Goal: Information Seeking & Learning: Learn about a topic

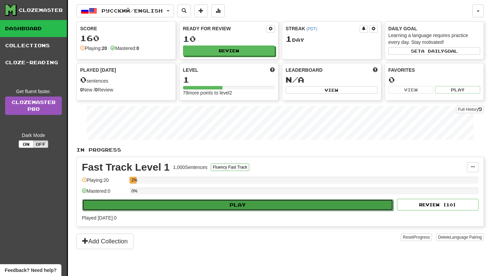
click at [198, 203] on button "Play" at bounding box center [237, 205] width 311 height 12
select select "**"
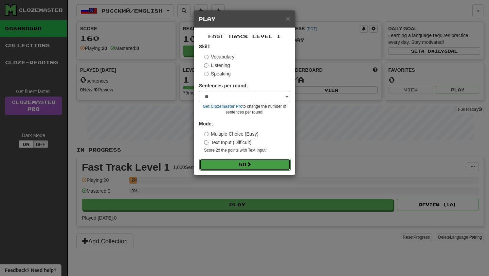
click at [236, 168] on button "Go" at bounding box center [244, 165] width 91 height 12
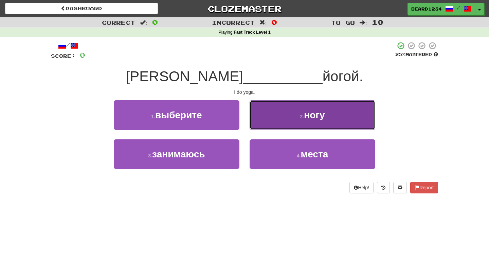
click at [299, 120] on button "2 . ногу" at bounding box center [313, 115] width 126 height 30
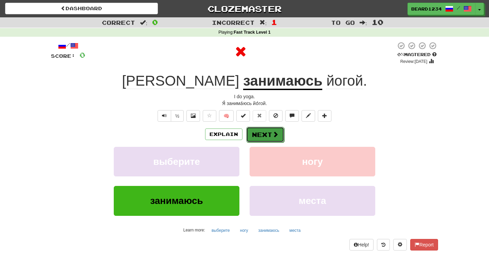
click at [265, 134] on button "Next" at bounding box center [265, 135] width 38 height 16
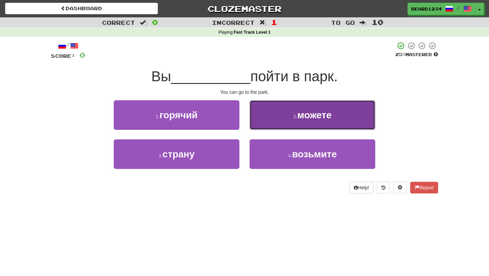
click at [299, 110] on span "можете" at bounding box center [314, 115] width 34 height 11
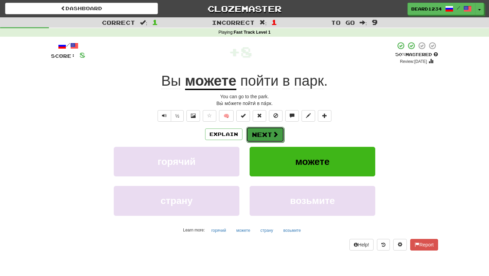
click at [266, 136] on button "Next" at bounding box center [265, 135] width 38 height 16
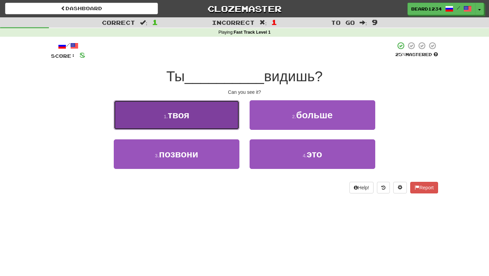
click at [203, 121] on button "1 . твоя" at bounding box center [177, 115] width 126 height 30
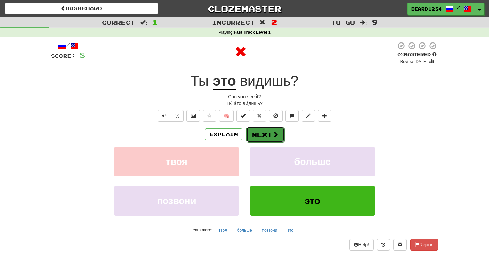
click at [271, 139] on button "Next" at bounding box center [265, 135] width 38 height 16
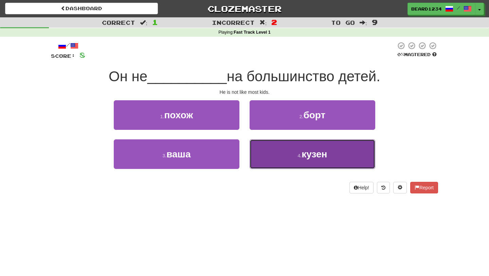
click at [306, 165] on button "4 . кузен" at bounding box center [313, 154] width 126 height 30
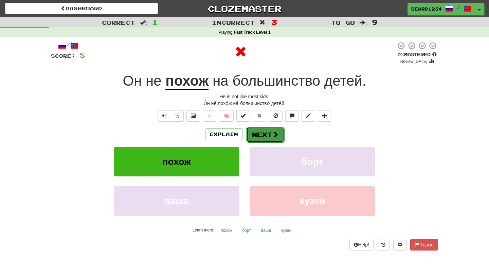
click at [280, 137] on button "Next" at bounding box center [265, 135] width 38 height 16
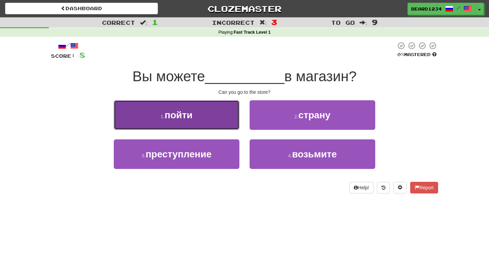
click at [207, 110] on button "1 . пойти" at bounding box center [177, 115] width 126 height 30
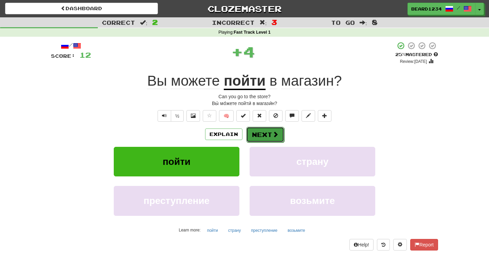
click at [275, 136] on span at bounding box center [275, 134] width 6 height 6
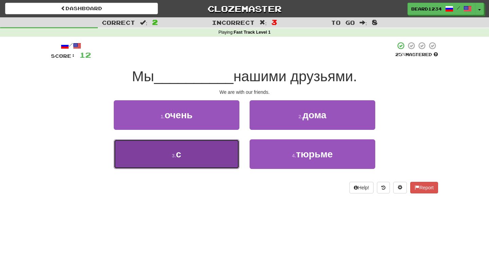
click at [213, 147] on button "3 . с" at bounding box center [177, 154] width 126 height 30
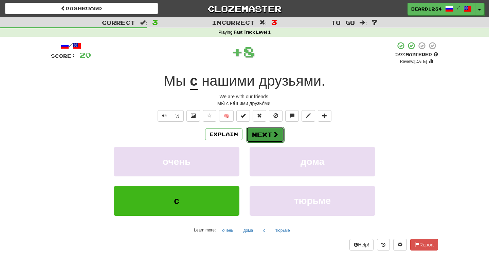
click at [271, 134] on button "Next" at bounding box center [265, 135] width 38 height 16
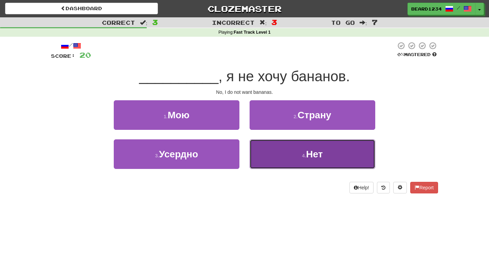
click at [325, 141] on button "4 . Нет" at bounding box center [313, 154] width 126 height 30
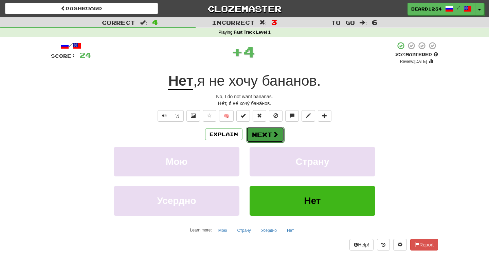
click at [271, 138] on button "Next" at bounding box center [265, 135] width 38 height 16
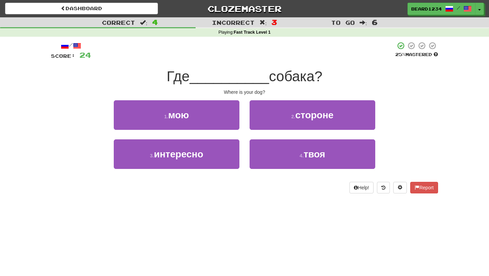
click at [175, 78] on span "Где" at bounding box center [178, 76] width 23 height 16
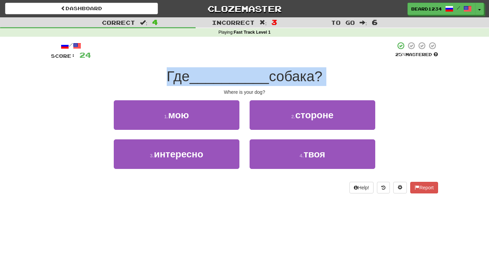
click at [175, 78] on span "Где" at bounding box center [178, 76] width 23 height 16
click at [294, 70] on span "собака?" at bounding box center [295, 76] width 53 height 16
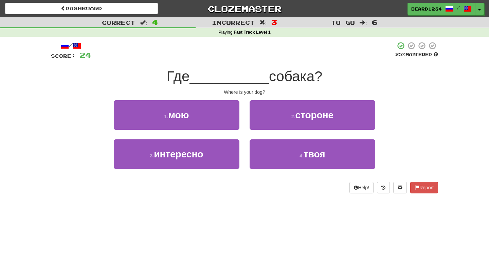
click at [288, 81] on span "собака?" at bounding box center [295, 76] width 53 height 16
click at [315, 73] on span "собака?" at bounding box center [295, 76] width 53 height 16
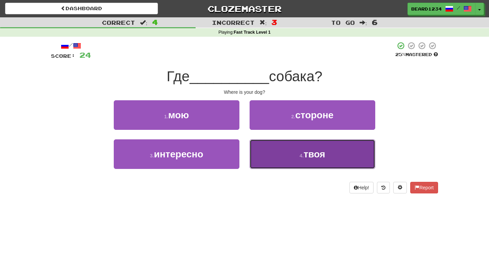
click at [291, 153] on button "4 . твоя" at bounding box center [313, 154] width 126 height 30
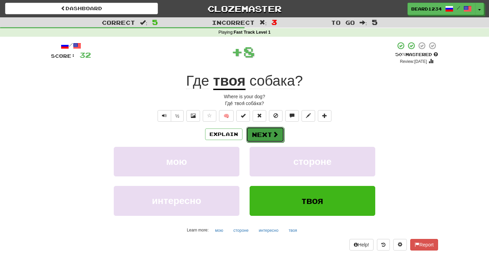
click at [259, 133] on button "Next" at bounding box center [265, 135] width 38 height 16
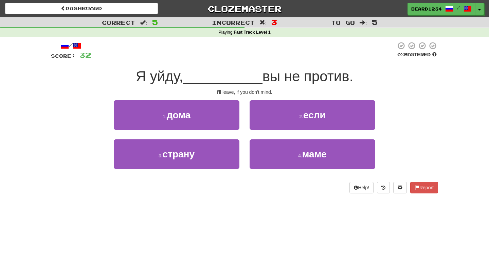
click at [313, 79] on span "вы не против." at bounding box center [308, 76] width 91 height 16
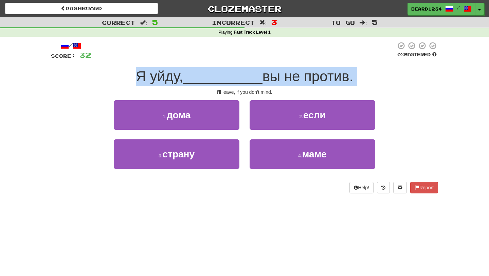
click at [313, 79] on span "вы не против." at bounding box center [308, 76] width 91 height 16
click at [295, 79] on span "вы не против." at bounding box center [308, 76] width 91 height 16
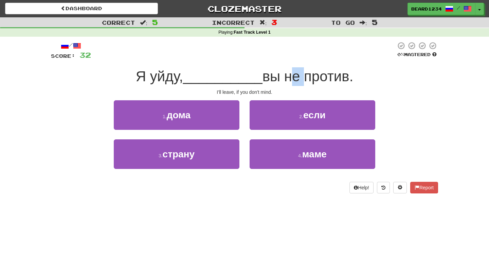
click at [295, 79] on span "вы не против." at bounding box center [308, 76] width 91 height 16
click at [268, 78] on span "вы не против." at bounding box center [308, 76] width 91 height 16
click at [233, 83] on span "__________" at bounding box center [222, 76] width 79 height 16
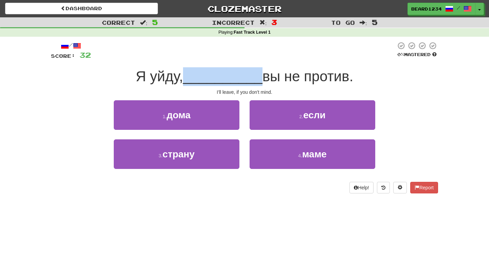
click at [233, 83] on span "__________" at bounding box center [222, 76] width 79 height 16
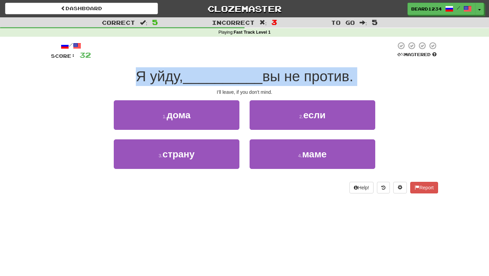
click at [233, 83] on span "__________" at bounding box center [222, 76] width 79 height 16
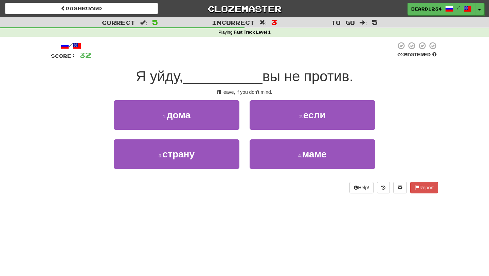
click at [279, 82] on span "вы не против." at bounding box center [308, 76] width 91 height 16
click at [264, 81] on span "вы не против." at bounding box center [308, 76] width 91 height 16
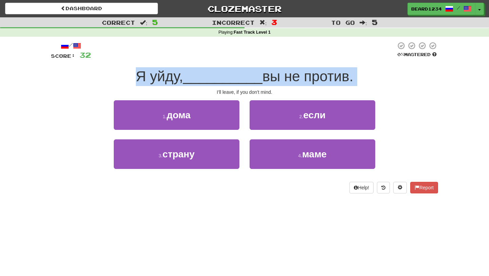
click at [264, 81] on span "вы не против." at bounding box center [308, 76] width 91 height 16
click at [238, 77] on span "__________" at bounding box center [222, 76] width 79 height 16
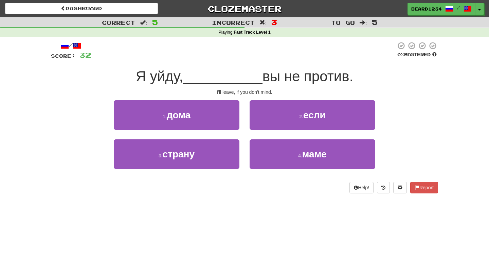
click at [235, 72] on span "__________" at bounding box center [222, 76] width 79 height 16
click at [207, 72] on span "__________" at bounding box center [222, 76] width 79 height 16
click at [179, 76] on span "Я уйду," at bounding box center [159, 76] width 47 height 16
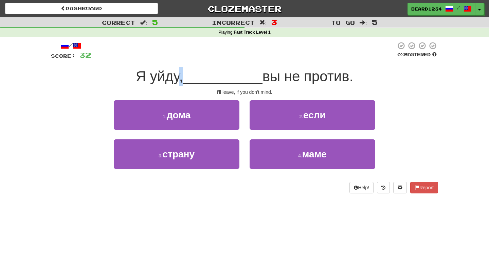
click at [176, 77] on span "Я уйду," at bounding box center [159, 76] width 47 height 16
click at [161, 86] on div "/ Score: 32 0 % Mastered Я уйду, __________ вы не против. I'll leave, if you do…" at bounding box center [244, 117] width 387 height 152
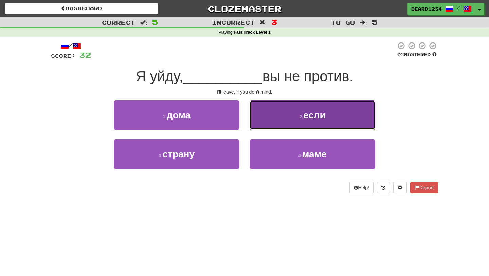
click at [296, 122] on button "2 . если" at bounding box center [313, 115] width 126 height 30
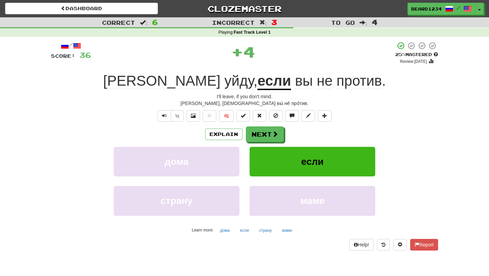
click at [259, 143] on div "Explain Next дома если страну маме Learn more: дома если страну маме" at bounding box center [244, 180] width 387 height 109
click at [267, 137] on button "Next" at bounding box center [265, 135] width 38 height 16
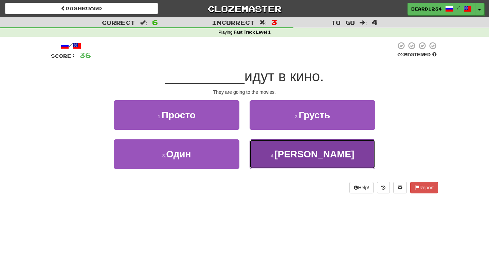
click at [322, 153] on span "Они" at bounding box center [314, 154] width 80 height 11
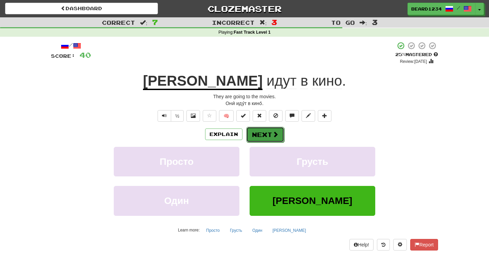
click at [274, 137] on span at bounding box center [275, 134] width 6 height 6
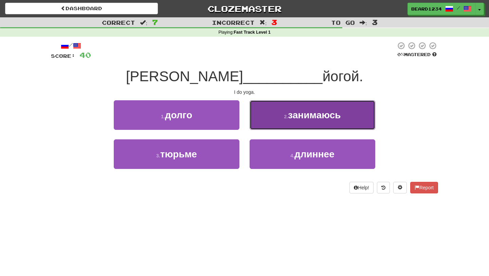
click at [294, 123] on button "2 . занимаюсь" at bounding box center [313, 115] width 126 height 30
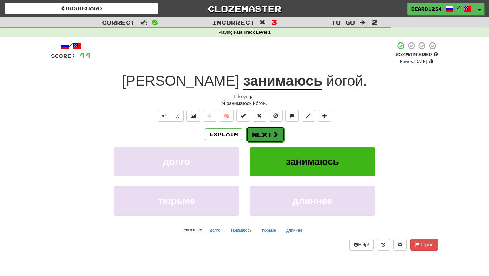
click at [270, 140] on button "Next" at bounding box center [265, 135] width 38 height 16
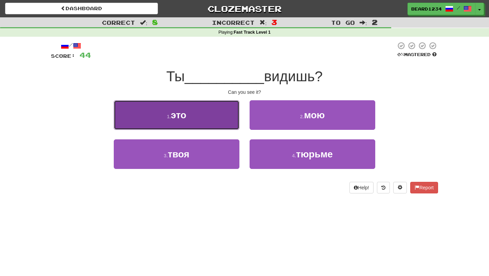
click at [204, 110] on button "1 . это" at bounding box center [177, 115] width 126 height 30
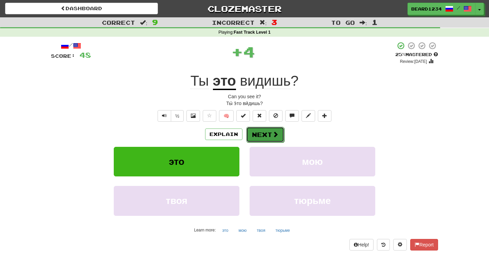
click at [272, 131] on span at bounding box center [275, 134] width 6 height 6
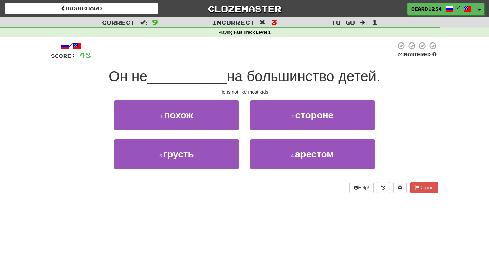
click at [234, 94] on div "He is not like most kids." at bounding box center [244, 92] width 387 height 7
click at [243, 77] on span "на большинство детей." at bounding box center [304, 76] width 154 height 16
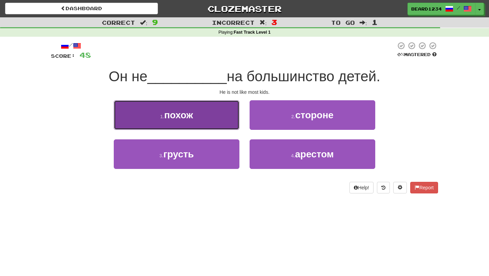
click at [216, 124] on button "1 . похож" at bounding box center [177, 115] width 126 height 30
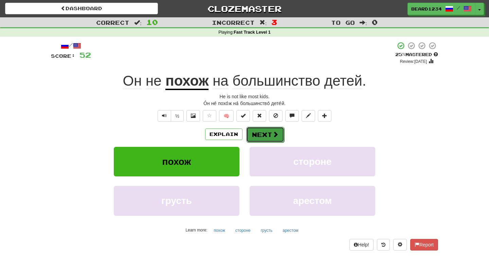
click at [273, 136] on span at bounding box center [275, 134] width 6 height 6
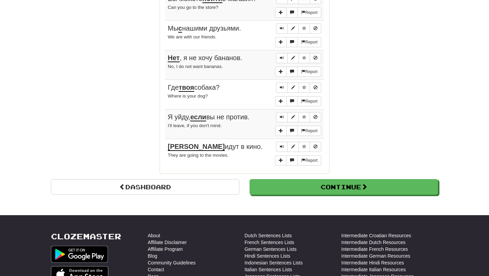
scroll to position [589, 0]
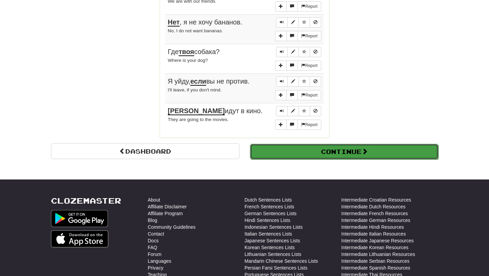
click at [352, 144] on button "Continue" at bounding box center [344, 152] width 189 height 16
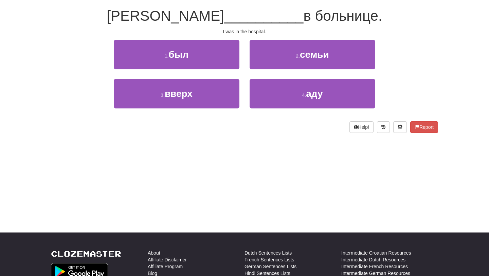
scroll to position [0, 0]
